Goal: Task Accomplishment & Management: Complete application form

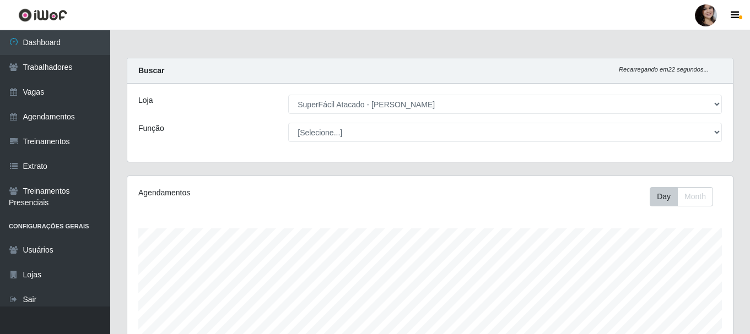
select select "399"
click at [34, 90] on link "Vagas" at bounding box center [55, 92] width 110 height 25
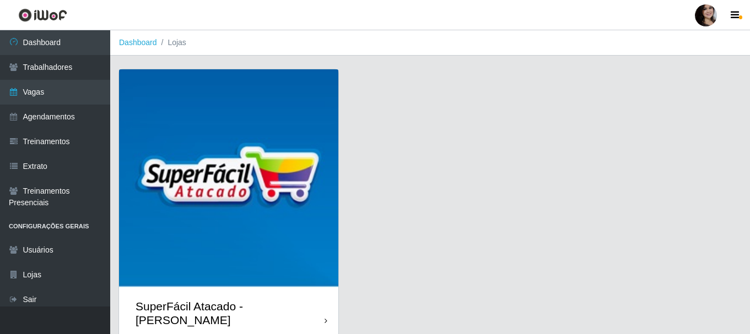
click at [326, 99] on img at bounding box center [228, 178] width 219 height 219
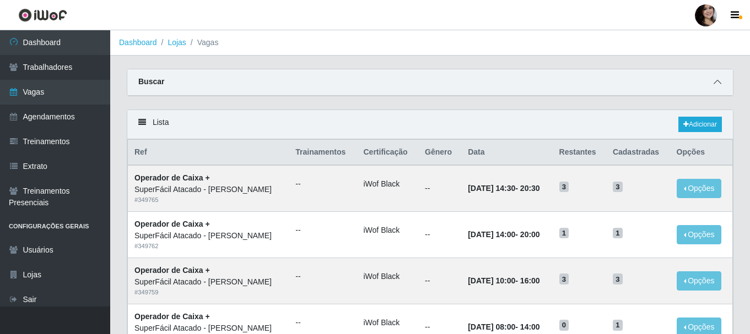
click at [716, 82] on icon at bounding box center [718, 82] width 8 height 8
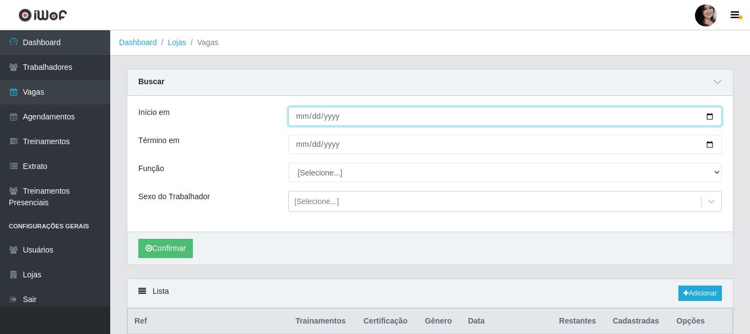
click at [708, 118] on input "Início em" at bounding box center [505, 116] width 434 height 19
type input "[DATE]"
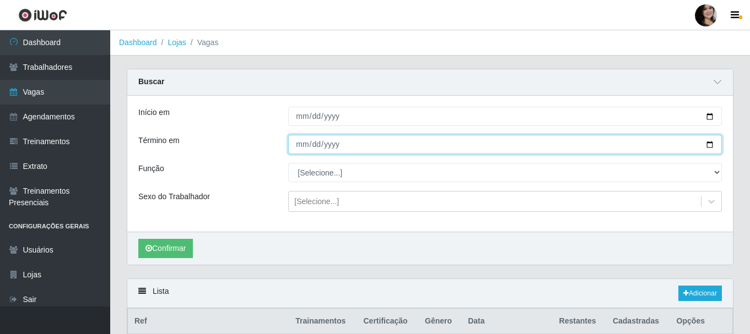
click at [707, 145] on input "Término em" at bounding box center [505, 144] width 434 height 19
type input "[DATE]"
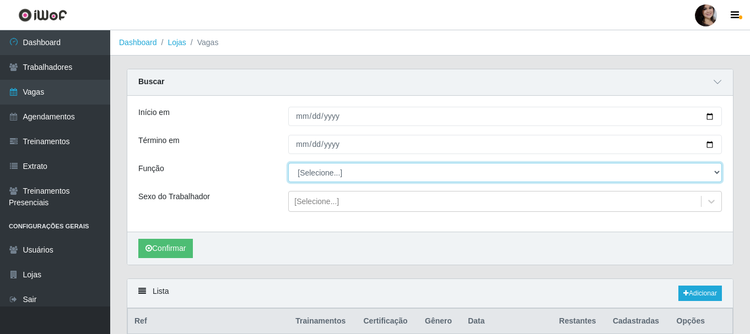
click at [379, 177] on select "[Selecione...] Embalador Embalador + Embalador ++ Operador de Caixa Operador de…" at bounding box center [505, 172] width 434 height 19
select select "72"
click at [288, 164] on select "[Selecione...] Embalador Embalador + Embalador ++ Operador de Caixa Operador de…" at bounding box center [505, 172] width 434 height 19
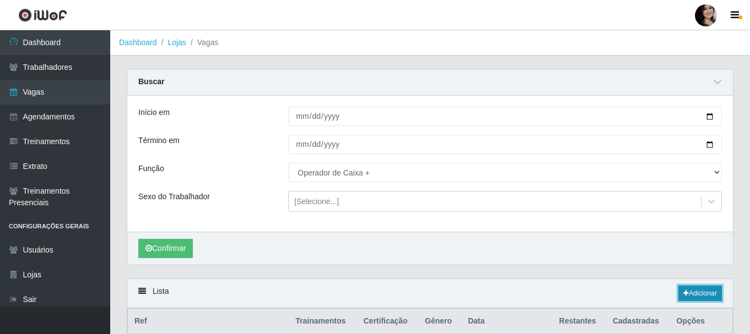
click at [715, 292] on link "Adicionar" at bounding box center [700, 293] width 44 height 15
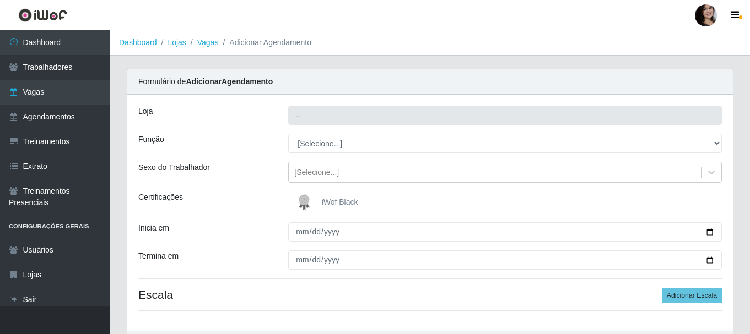
type input "SuperFácil Atacado - [PERSON_NAME]"
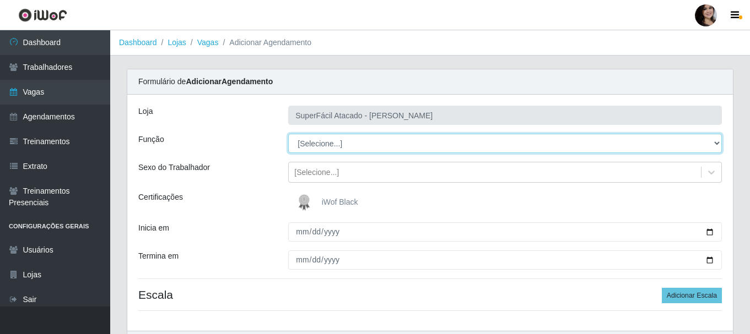
click at [711, 140] on select "[Selecione...] Embalador Embalador + Embalador ++ Operador de Caixa Operador de…" at bounding box center [505, 143] width 434 height 19
select select "72"
click at [288, 134] on select "[Selecione...] Embalador Embalador + Embalador ++ Operador de Caixa Operador de…" at bounding box center [505, 143] width 434 height 19
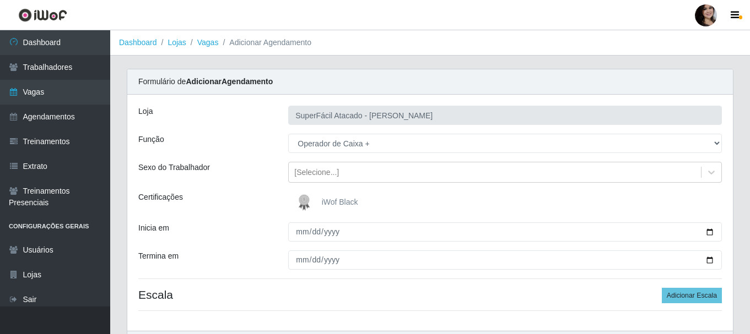
click at [341, 199] on span "iWof Black" at bounding box center [340, 202] width 36 height 9
click at [0, 0] on input "iWof Black" at bounding box center [0, 0] width 0 height 0
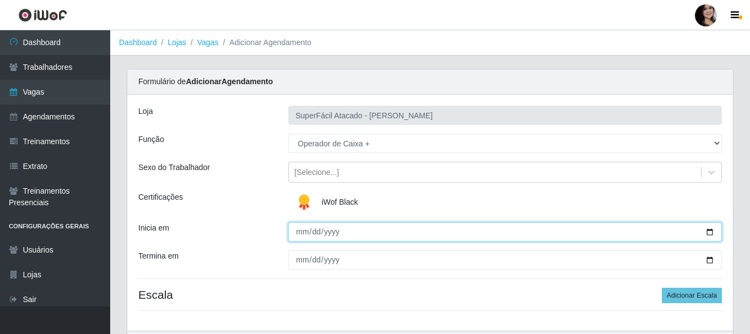
click at [711, 228] on input "Inicia em" at bounding box center [505, 232] width 434 height 19
type input "[DATE]"
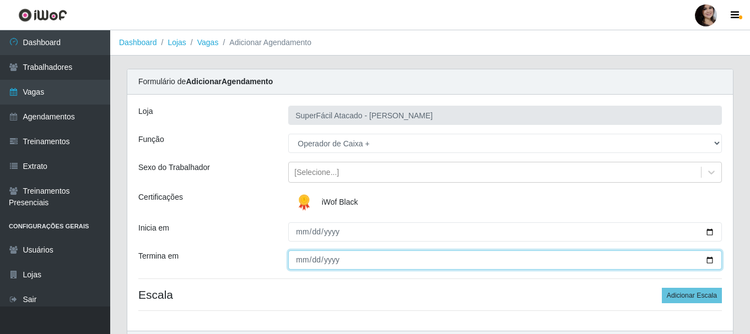
click at [708, 261] on input "Termina em" at bounding box center [505, 260] width 434 height 19
type input "[DATE]"
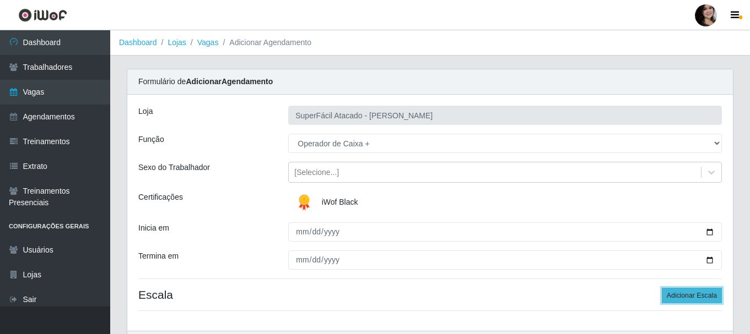
click at [671, 298] on button "Adicionar Escala" at bounding box center [692, 295] width 60 height 15
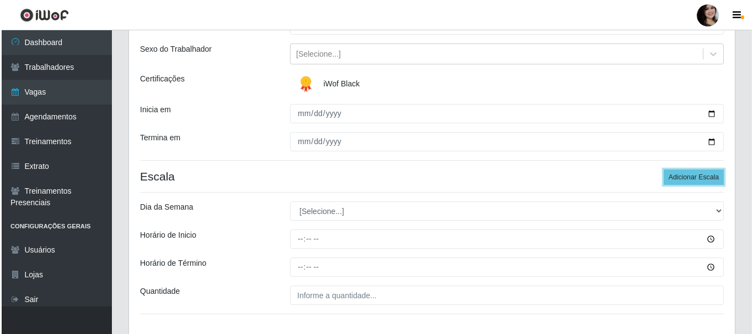
scroll to position [165, 0]
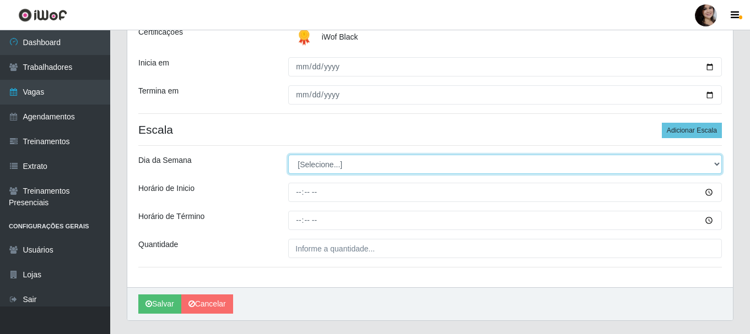
click at [716, 165] on select "[Selecione...] Segunda Terça Quarta Quinta Sexta Sábado Domingo" at bounding box center [505, 164] width 434 height 19
select select "0"
click at [288, 155] on select "[Selecione...] Segunda Terça Quarta Quinta Sexta Sábado Domingo" at bounding box center [505, 164] width 434 height 19
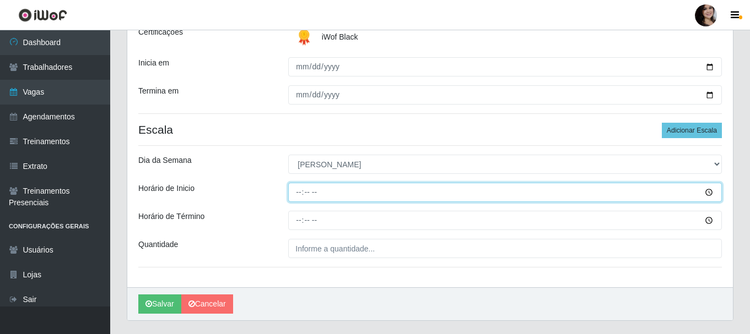
click at [301, 191] on input "Horário de Inicio" at bounding box center [505, 192] width 434 height 19
type input "09:00"
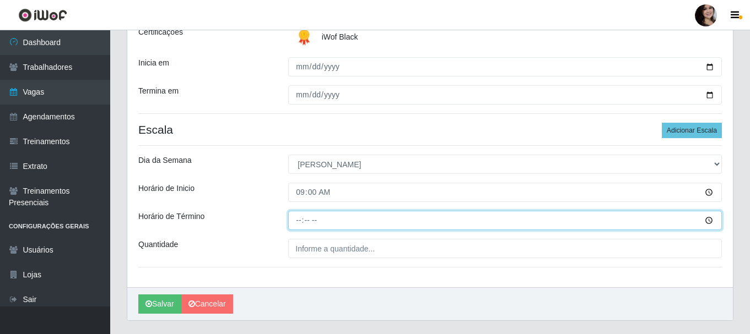
click at [297, 223] on input "Horário de Término" at bounding box center [505, 220] width 434 height 19
type input "15:00"
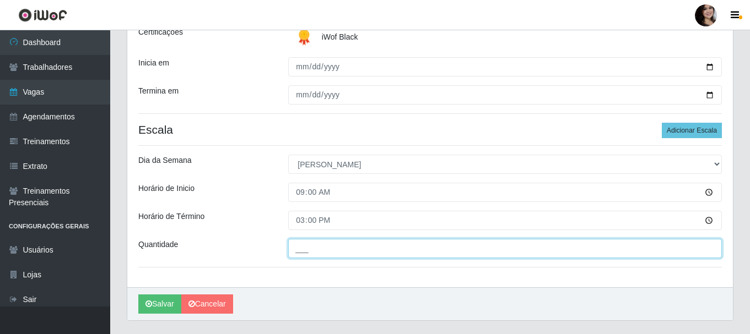
click at [439, 249] on input "___" at bounding box center [505, 248] width 434 height 19
type input "02_"
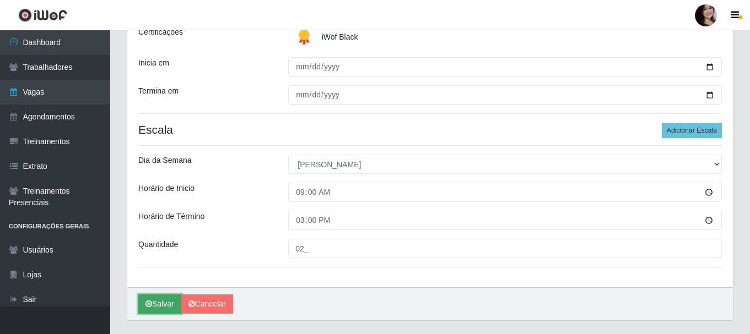
click at [164, 303] on button "Salvar" at bounding box center [159, 304] width 43 height 19
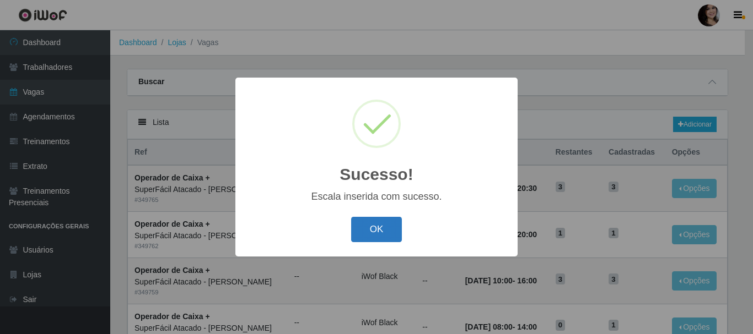
click at [388, 229] on button "OK" at bounding box center [376, 230] width 51 height 26
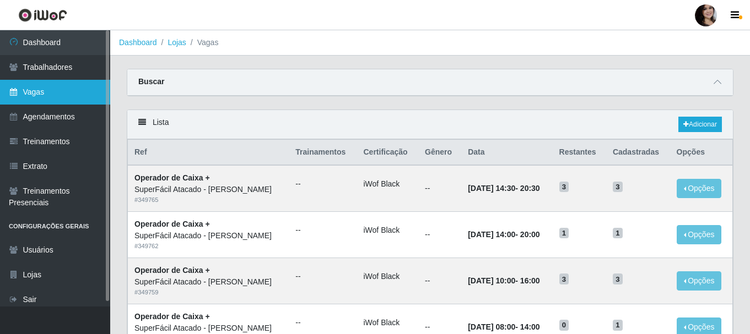
click at [73, 93] on link "Vagas" at bounding box center [55, 92] width 110 height 25
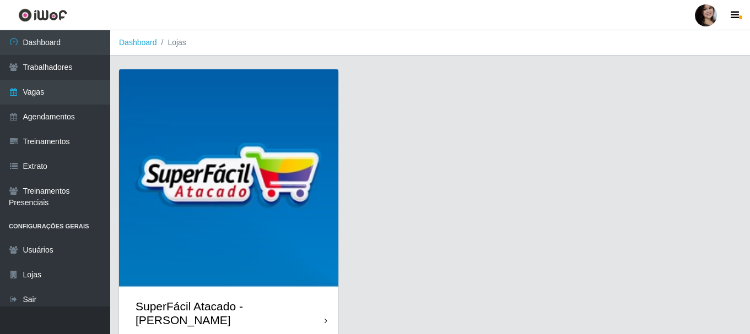
click at [324, 307] on div "SuperFácil Atacado - [PERSON_NAME]" at bounding box center [228, 314] width 219 height 50
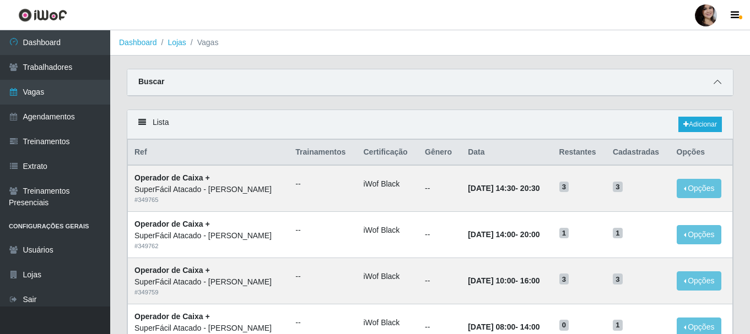
click at [715, 85] on icon at bounding box center [718, 82] width 8 height 8
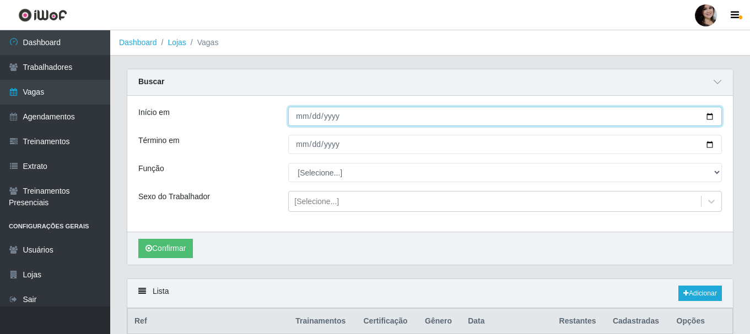
click at [706, 120] on input "Início em" at bounding box center [505, 116] width 434 height 19
type input "[DATE]"
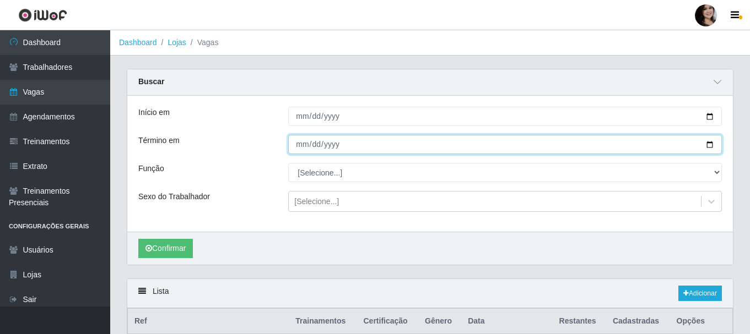
click at [711, 148] on input "Término em" at bounding box center [505, 144] width 434 height 19
type input "[DATE]"
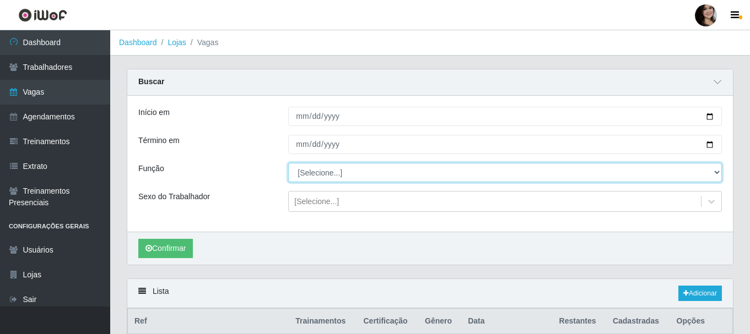
click at [569, 177] on select "[Selecione...] Embalador Embalador + Embalador ++ Operador de Caixa Operador de…" at bounding box center [505, 172] width 434 height 19
select select "72"
click at [288, 164] on select "[Selecione...] Embalador Embalador + Embalador ++ Operador de Caixa Operador de…" at bounding box center [505, 172] width 434 height 19
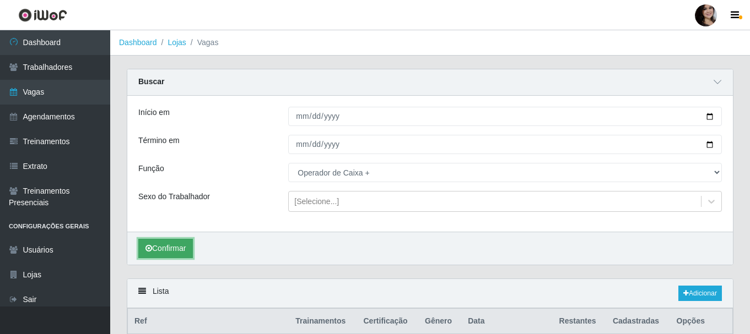
click at [183, 249] on button "Confirmar" at bounding box center [165, 248] width 55 height 19
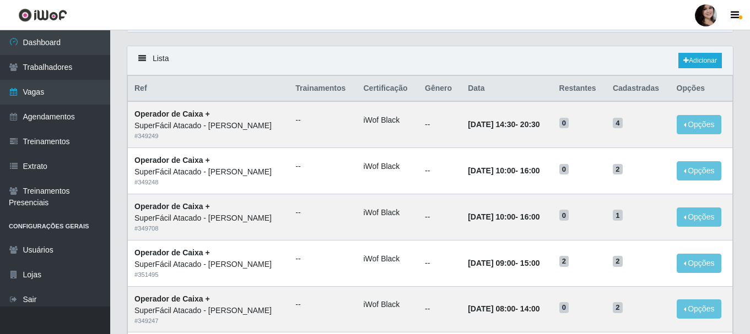
scroll to position [288, 0]
